Goal: Check status: Check status

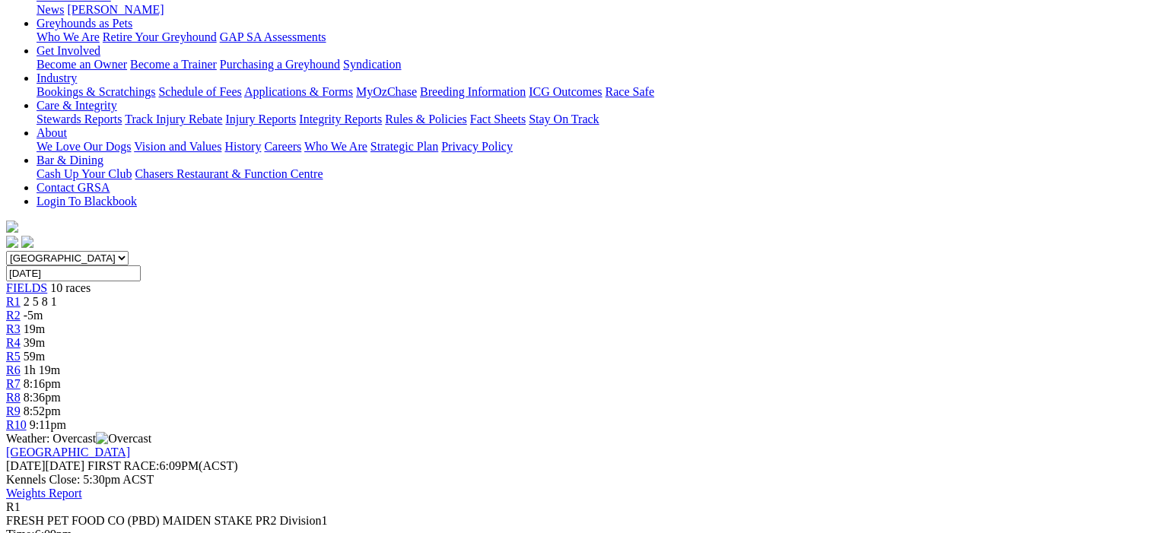
scroll to position [152, 0]
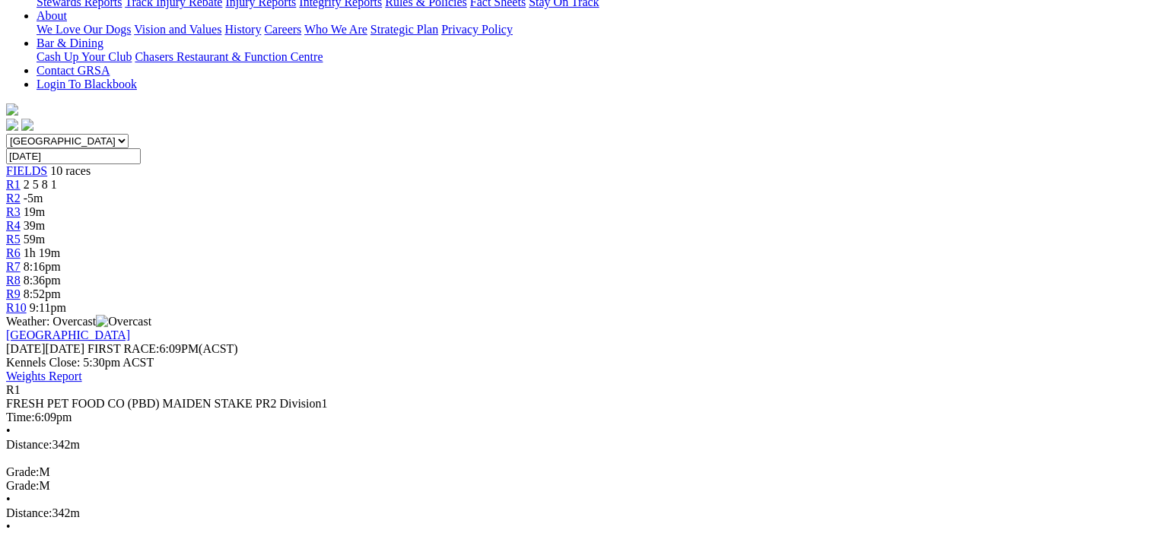
scroll to position [152, 0]
